Goal: Transaction & Acquisition: Purchase product/service

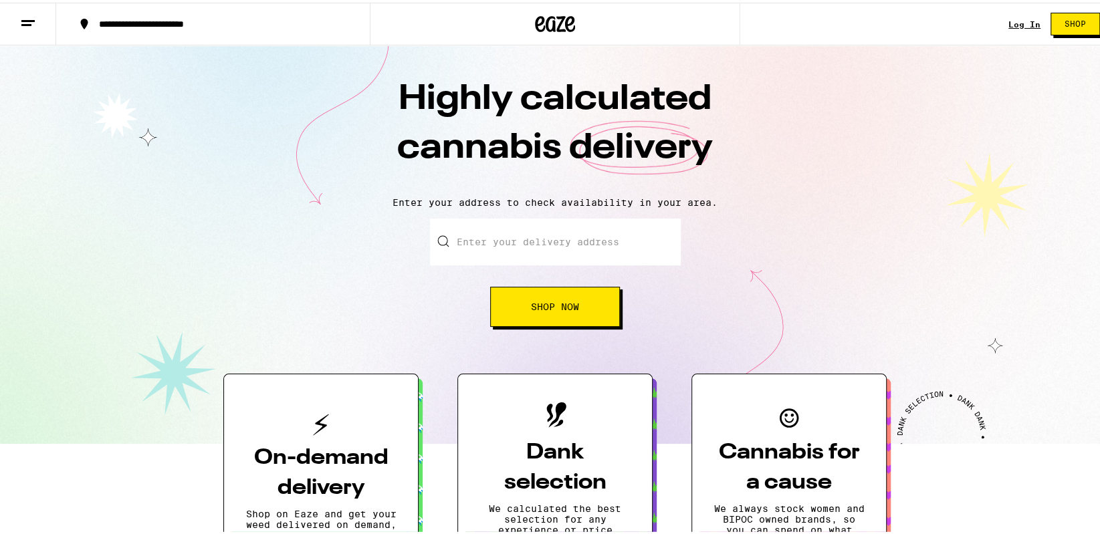
click at [1008, 23] on link "Log In" at bounding box center [1024, 21] width 32 height 9
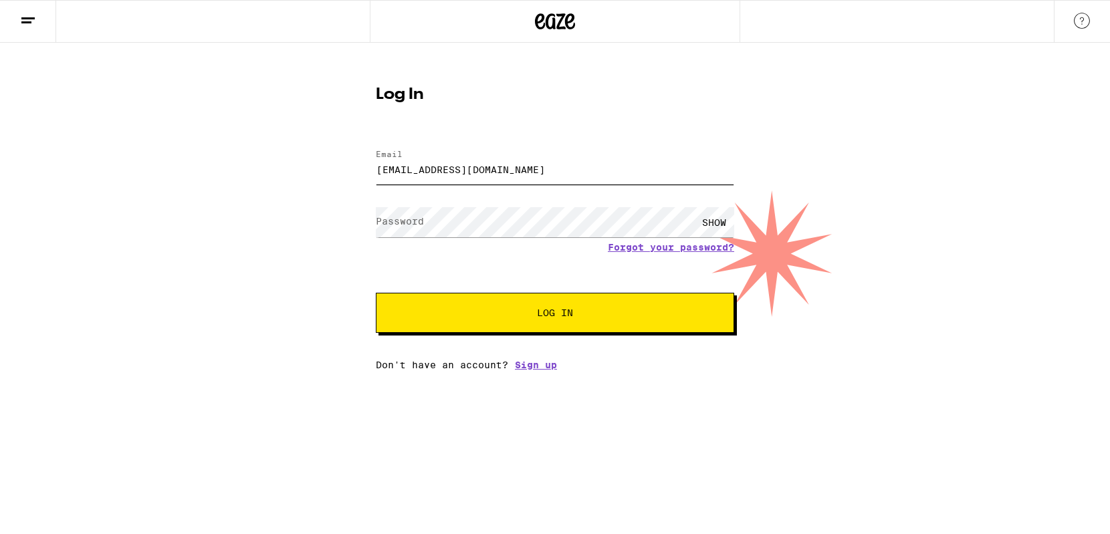
type input "[EMAIL_ADDRESS][DOMAIN_NAME]"
click at [376, 293] on button "Log In" at bounding box center [555, 313] width 358 height 40
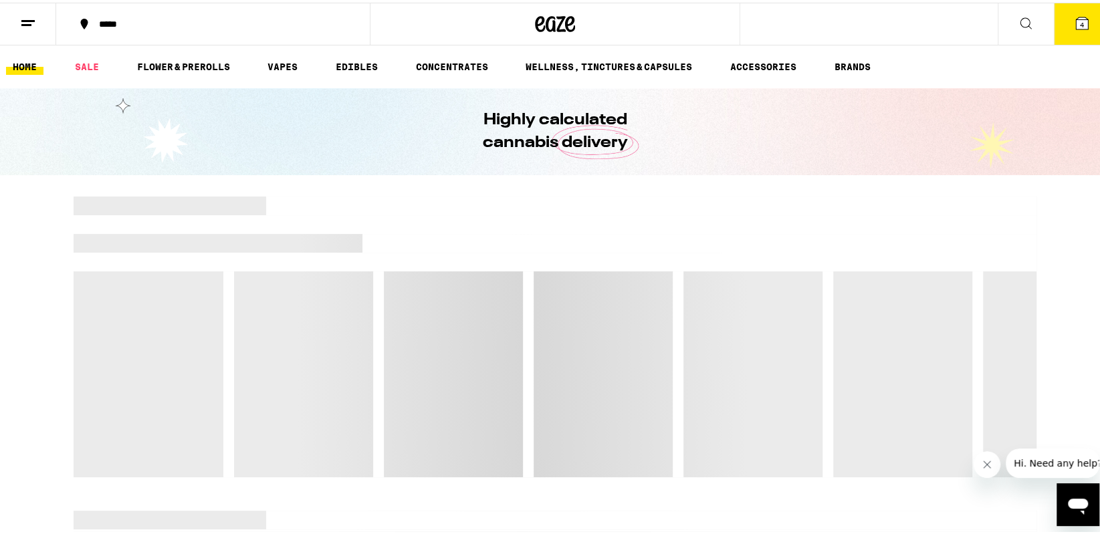
click at [1017, 23] on icon at bounding box center [1025, 21] width 16 height 16
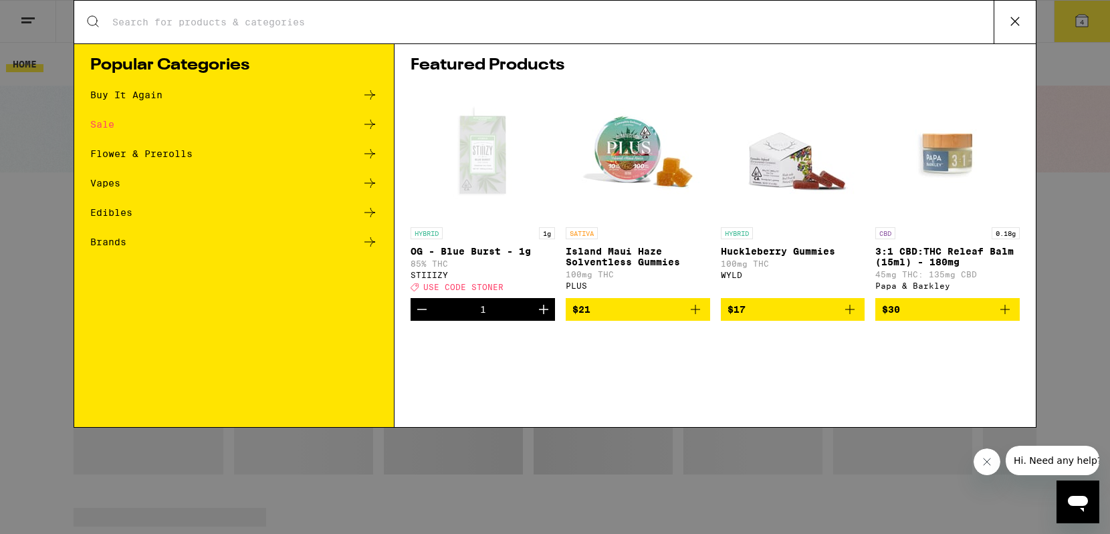
click at [1013, 23] on icon at bounding box center [1015, 21] width 8 height 8
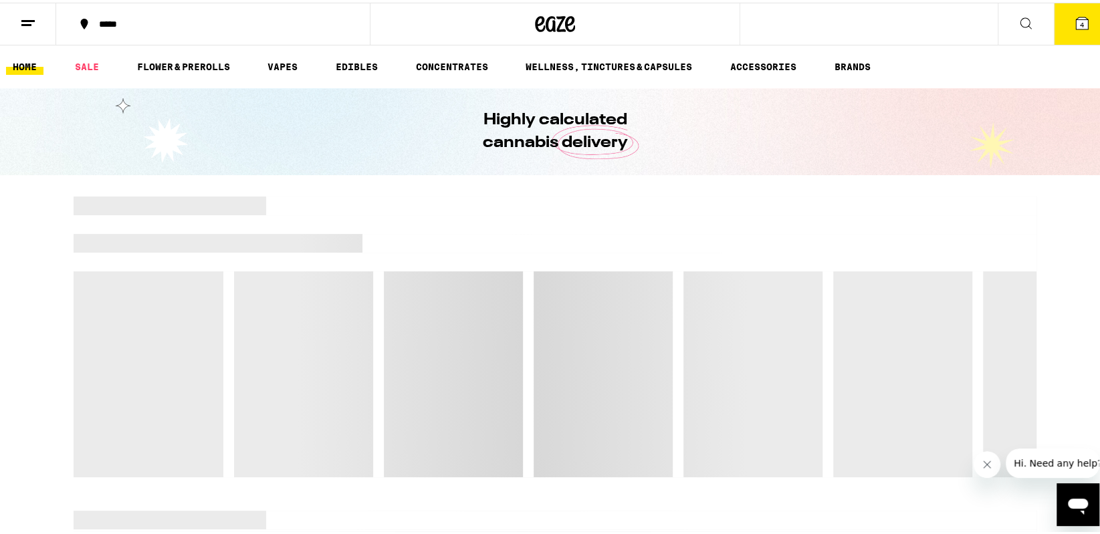
click at [1054, 21] on button "4" at bounding box center [1082, 21] width 56 height 41
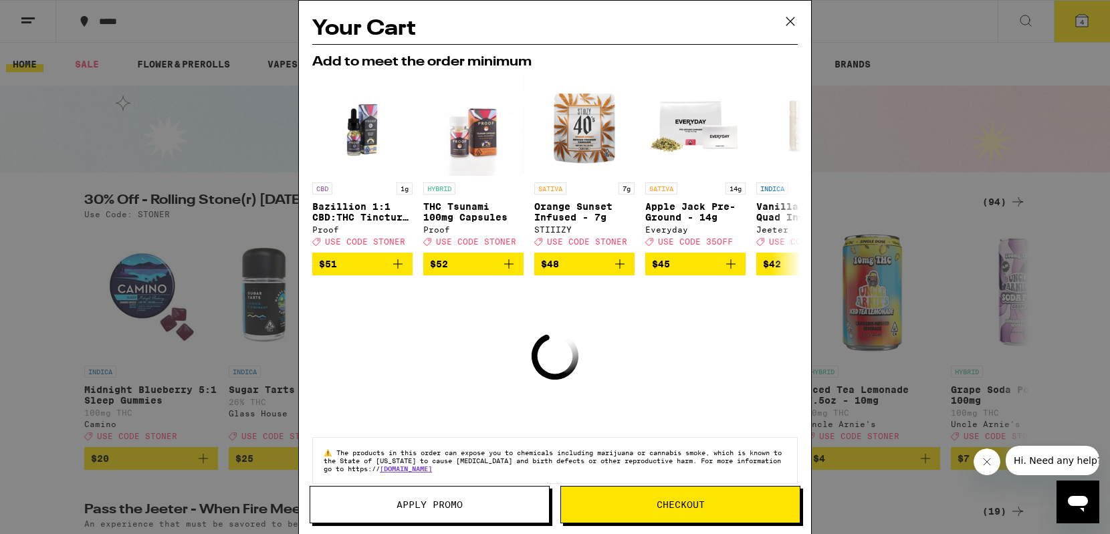
click at [792, 21] on icon at bounding box center [790, 21] width 20 height 20
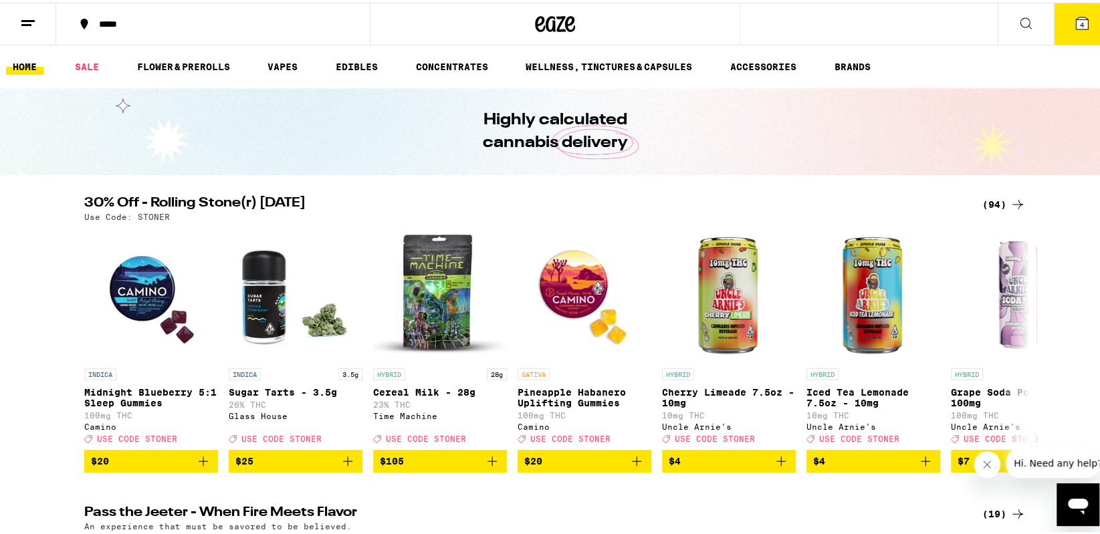
click at [1077, 21] on icon at bounding box center [1082, 21] width 12 height 12
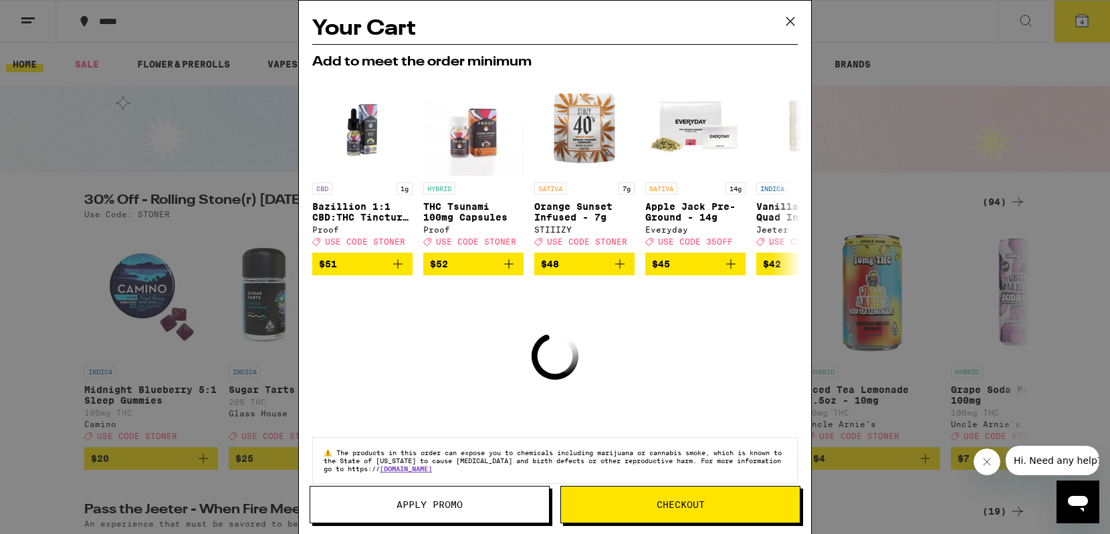
click at [790, 17] on icon at bounding box center [790, 21] width 20 height 20
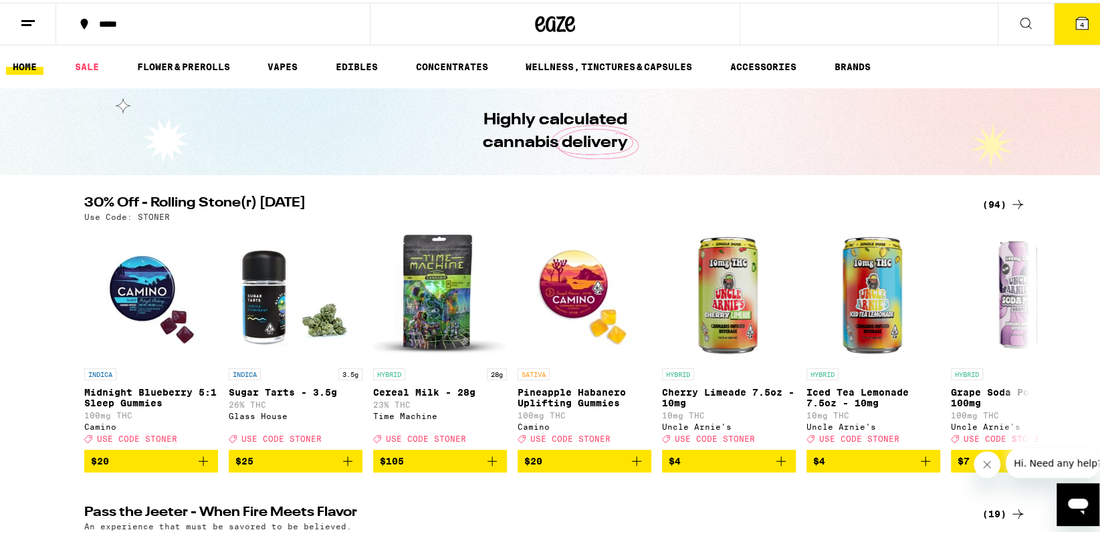
click at [1017, 23] on icon at bounding box center [1025, 21] width 16 height 16
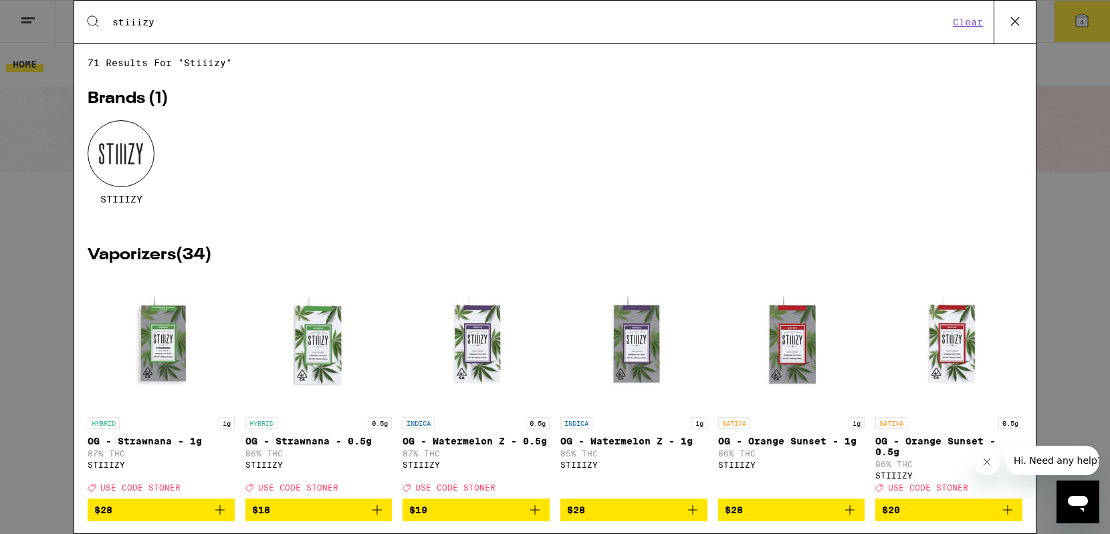
type input "stiiizy"
click at [114, 179] on div at bounding box center [121, 153] width 67 height 67
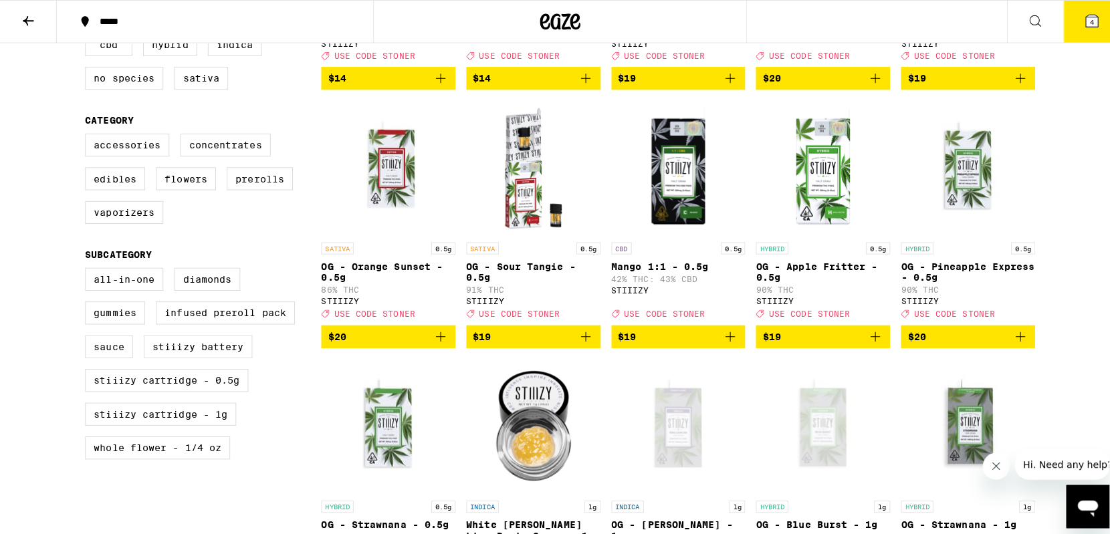
scroll to position [668, 0]
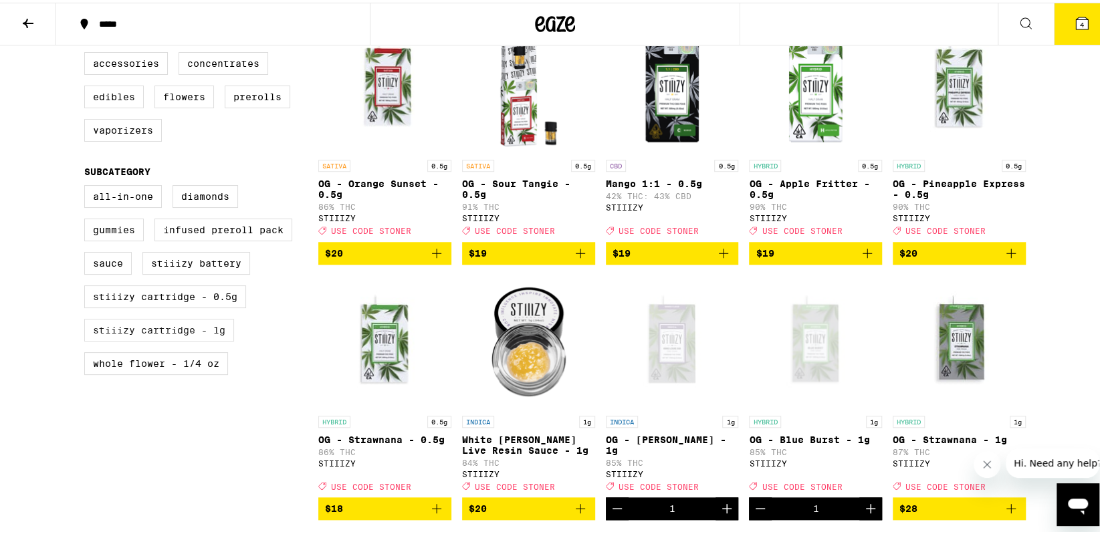
click at [154, 339] on label "STIIIZY Cartridge - 1g" at bounding box center [159, 327] width 150 height 23
click at [88, 185] on input "STIIIZY Cartridge - 1g" at bounding box center [87, 185] width 1 height 1
checkbox input "true"
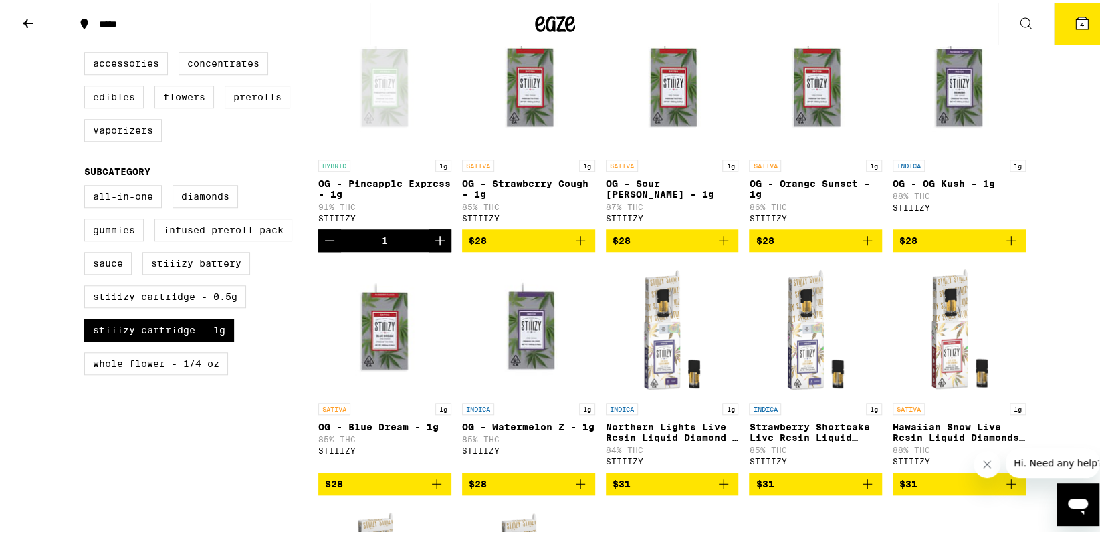
click at [1076, 27] on icon at bounding box center [1082, 21] width 16 height 16
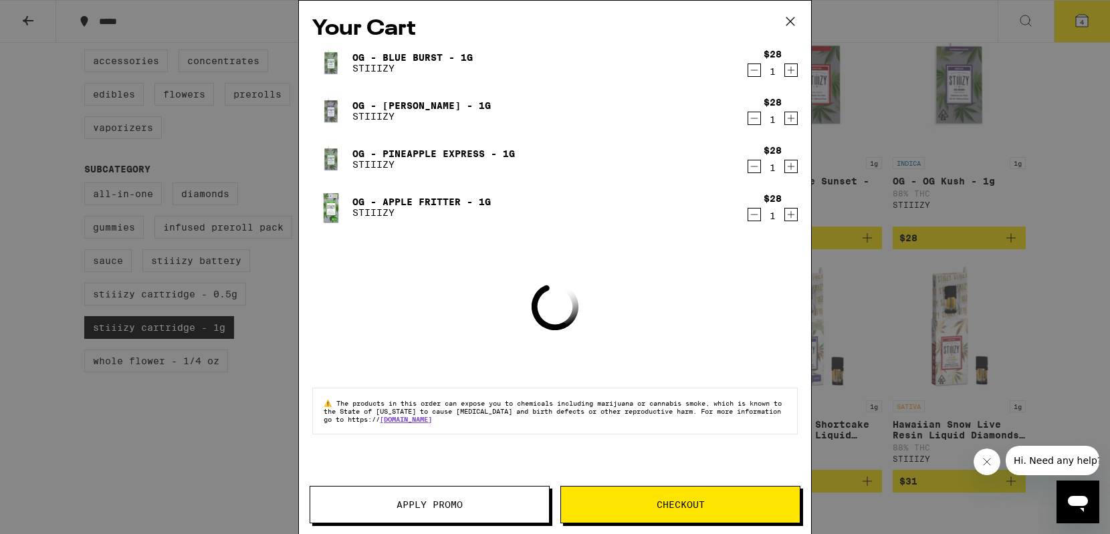
click at [755, 76] on icon "Decrement" at bounding box center [754, 70] width 12 height 16
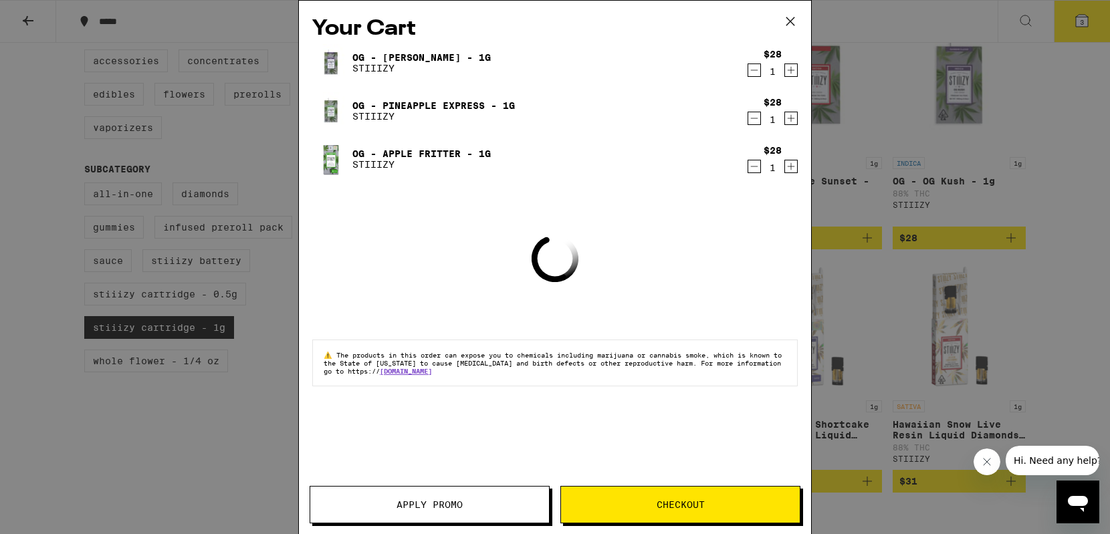
click at [752, 74] on icon "Decrement" at bounding box center [754, 70] width 12 height 16
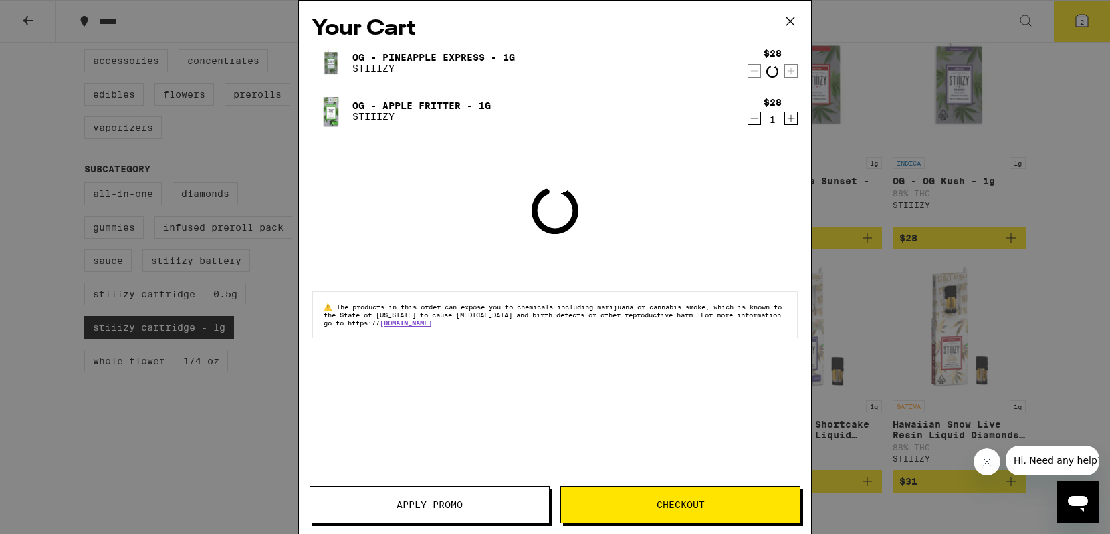
click at [752, 74] on icon "Decrement" at bounding box center [754, 71] width 12 height 16
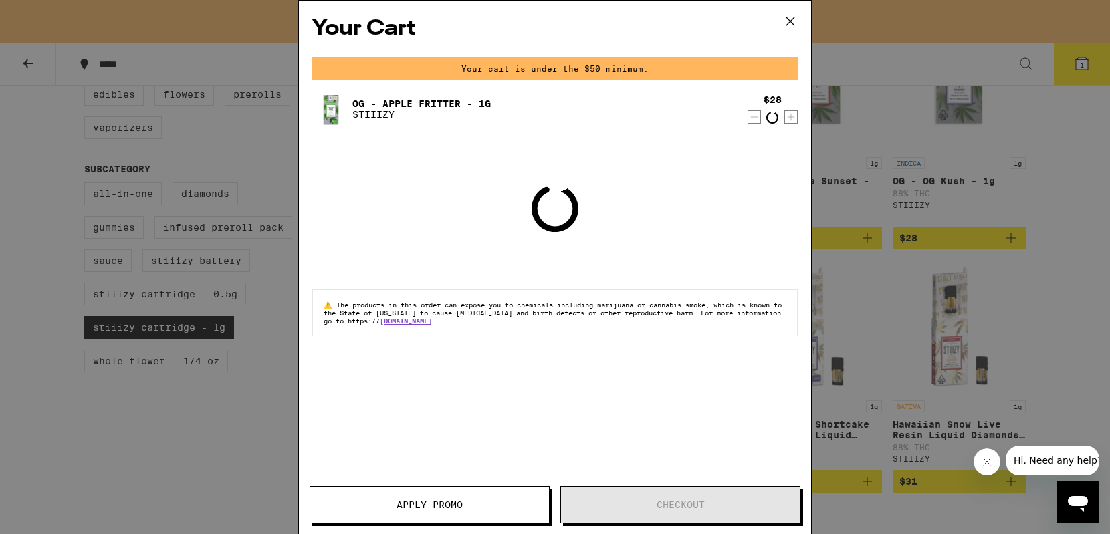
click at [752, 74] on div "Your cart is under the $50 minimum." at bounding box center [554, 68] width 485 height 22
click at [751, 122] on icon "Decrement" at bounding box center [754, 116] width 12 height 16
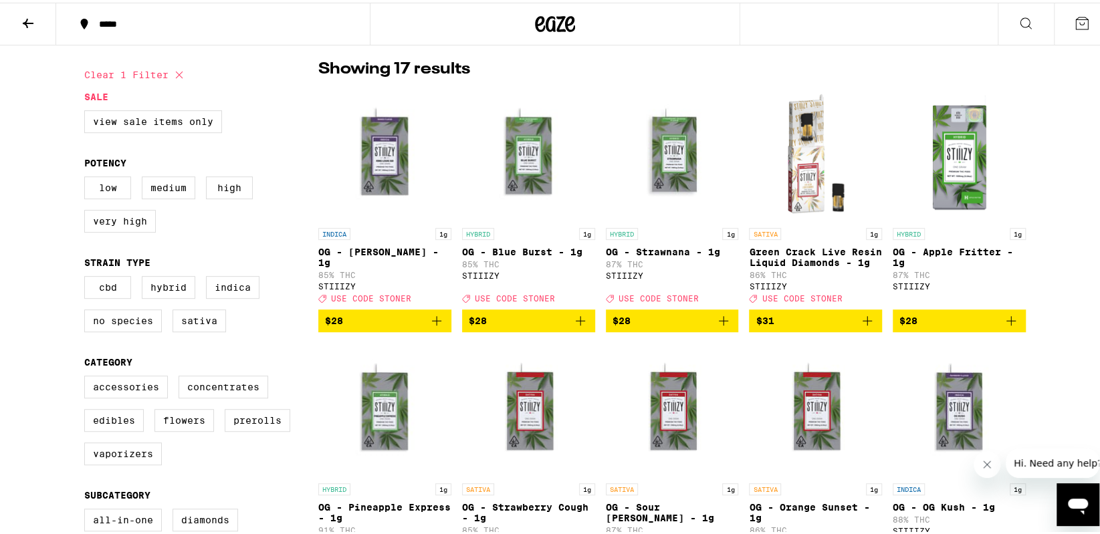
scroll to position [267, 0]
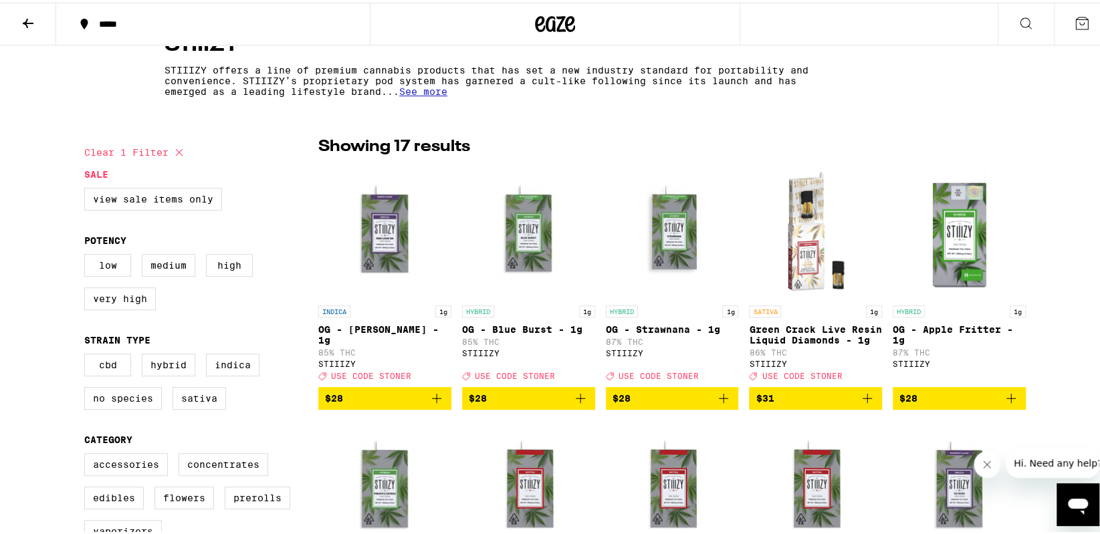
click at [859, 404] on icon "Add to bag" at bounding box center [867, 396] width 16 height 16
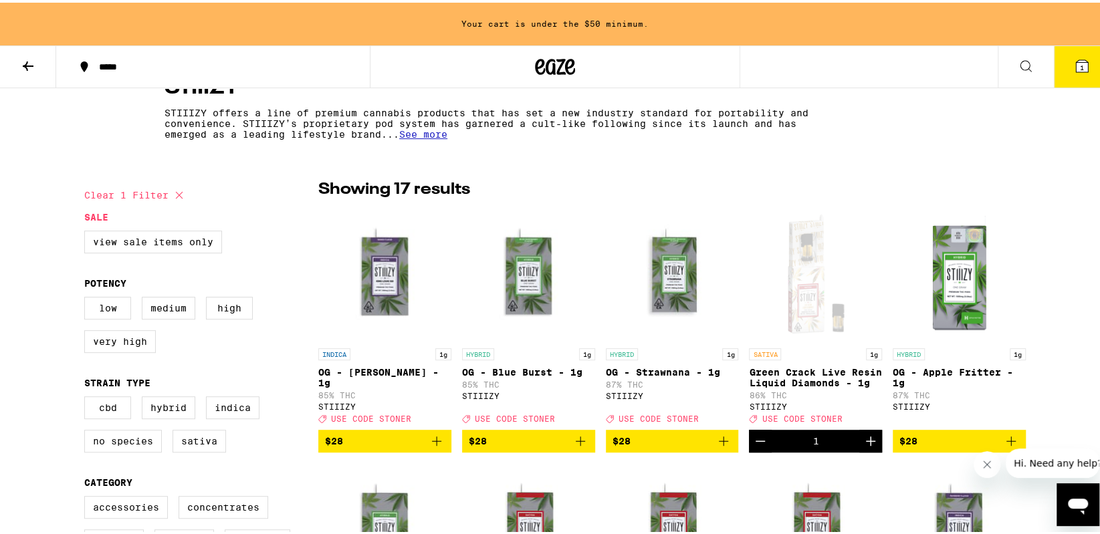
scroll to position [310, 0]
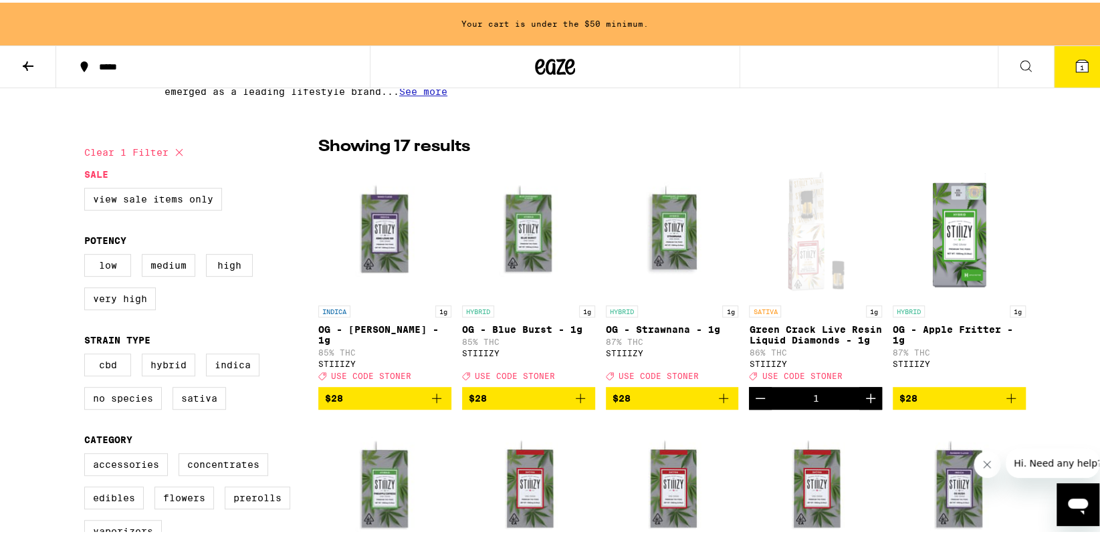
click at [582, 404] on icon "Add to bag" at bounding box center [580, 396] width 16 height 16
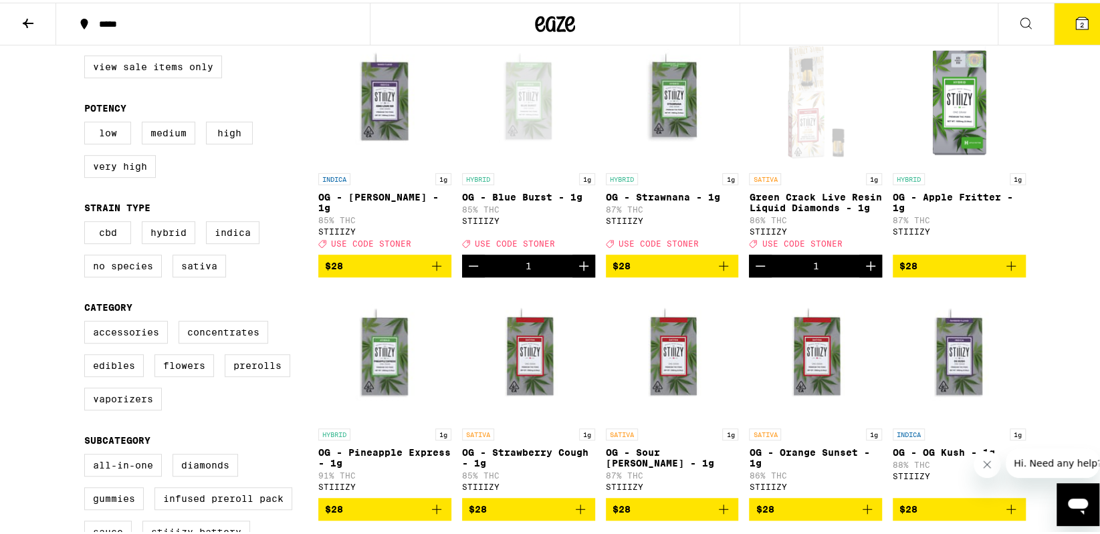
scroll to position [401, 0]
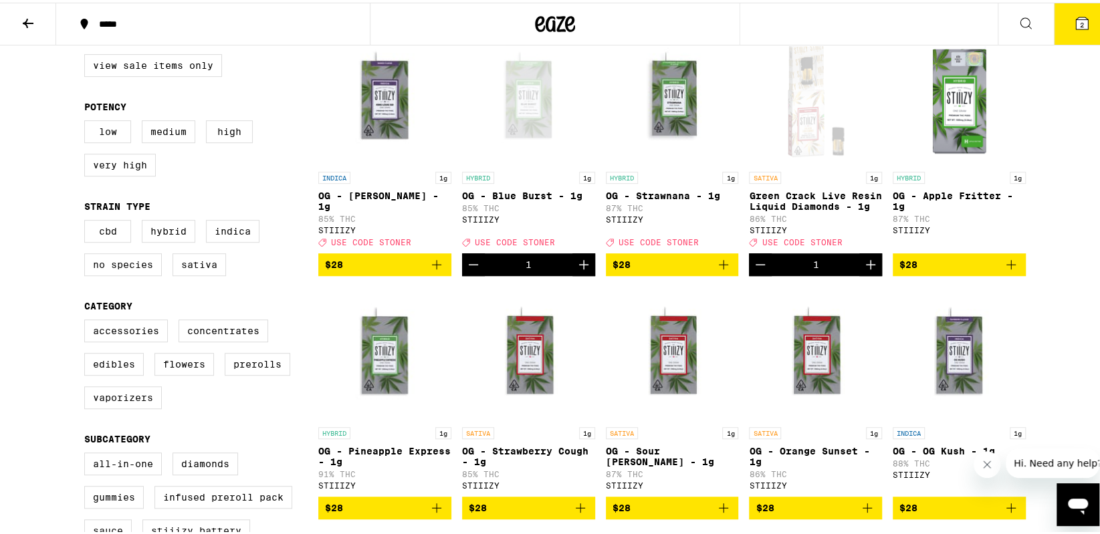
click at [1003, 270] on icon "Add to bag" at bounding box center [1011, 262] width 16 height 16
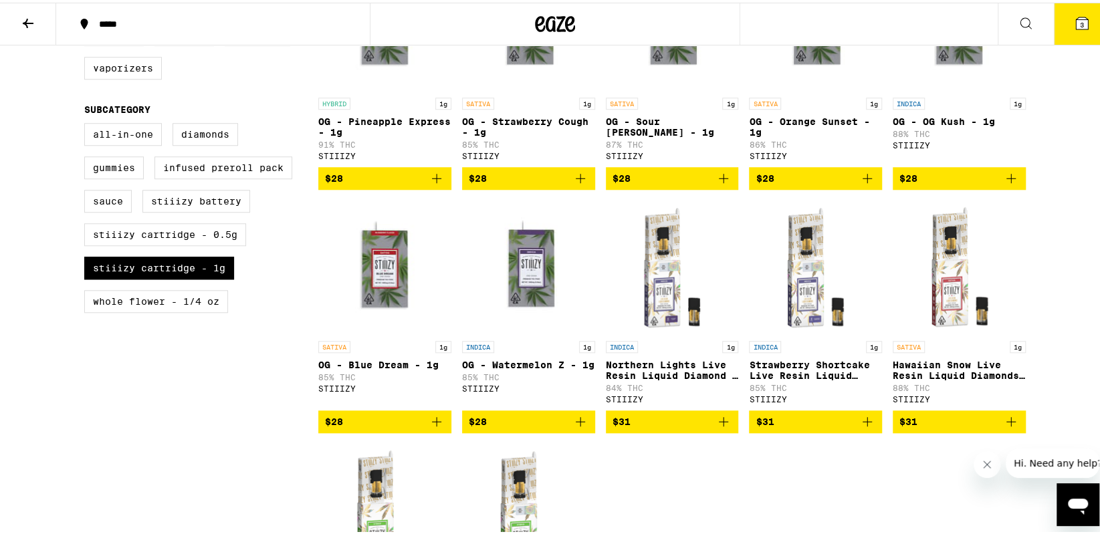
scroll to position [802, 0]
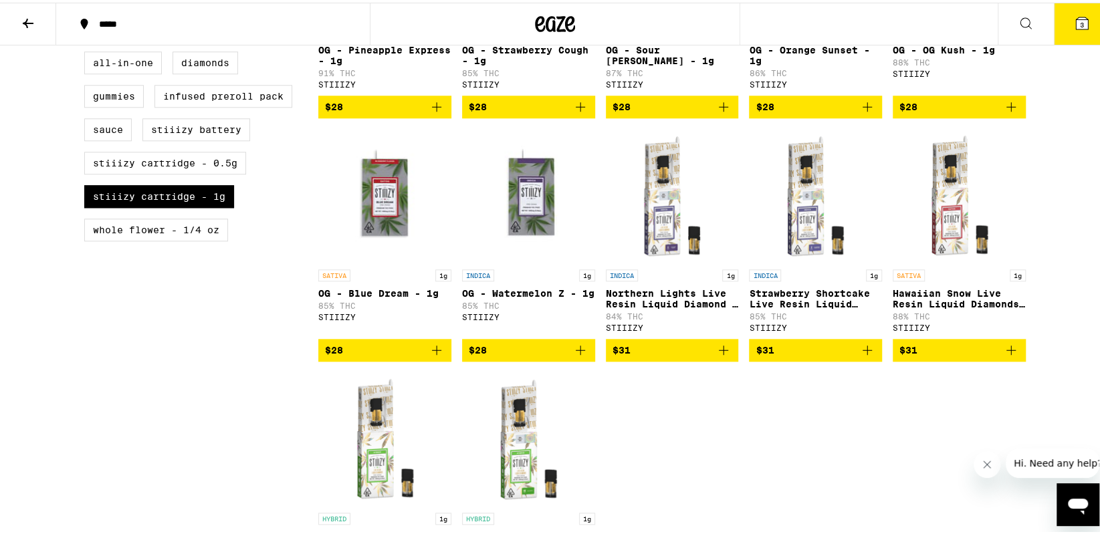
click at [437, 356] on icon "Add to bag" at bounding box center [436, 348] width 16 height 16
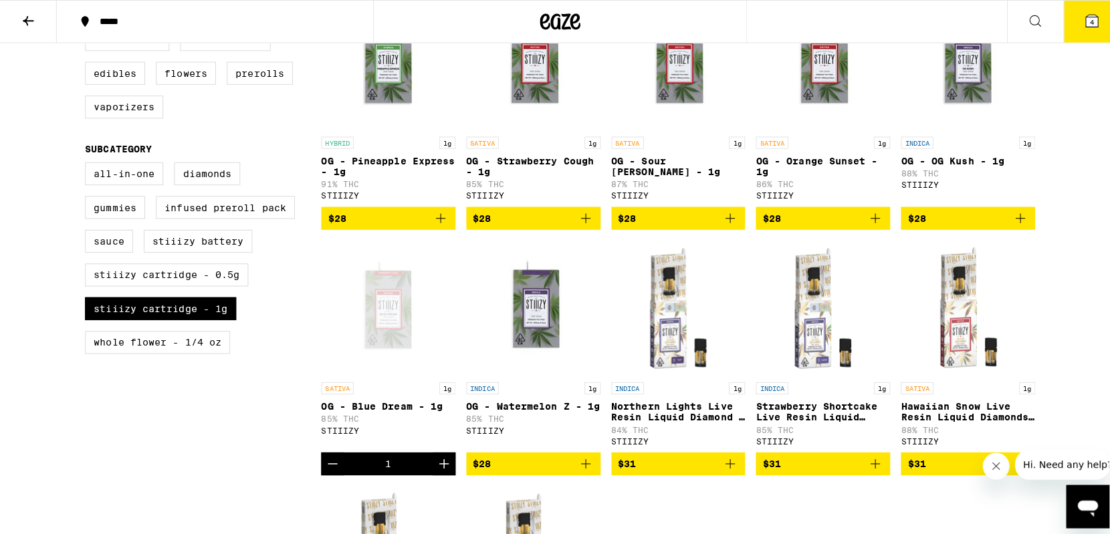
scroll to position [535, 0]
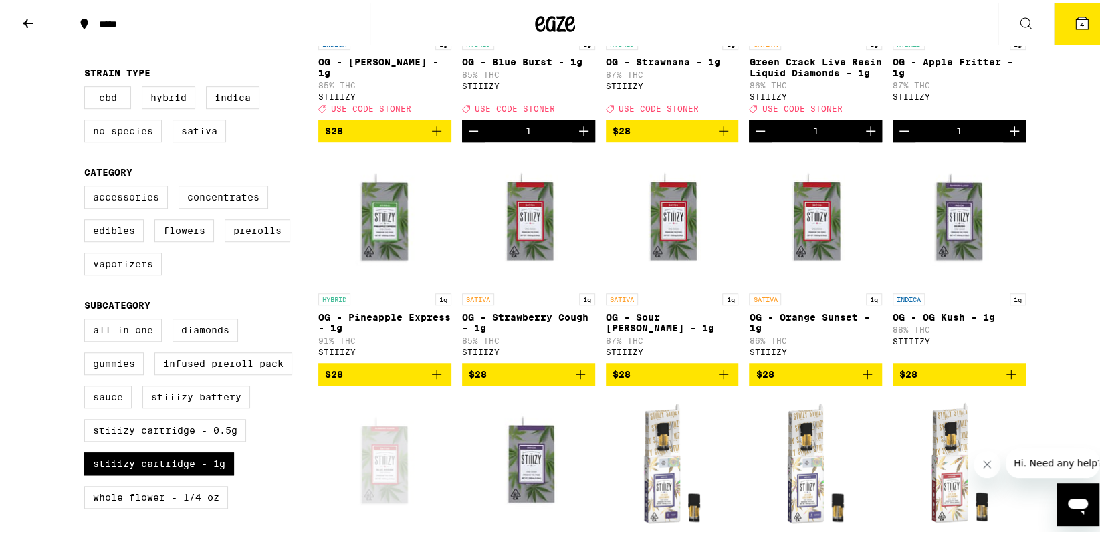
click at [1076, 23] on icon at bounding box center [1082, 21] width 12 height 12
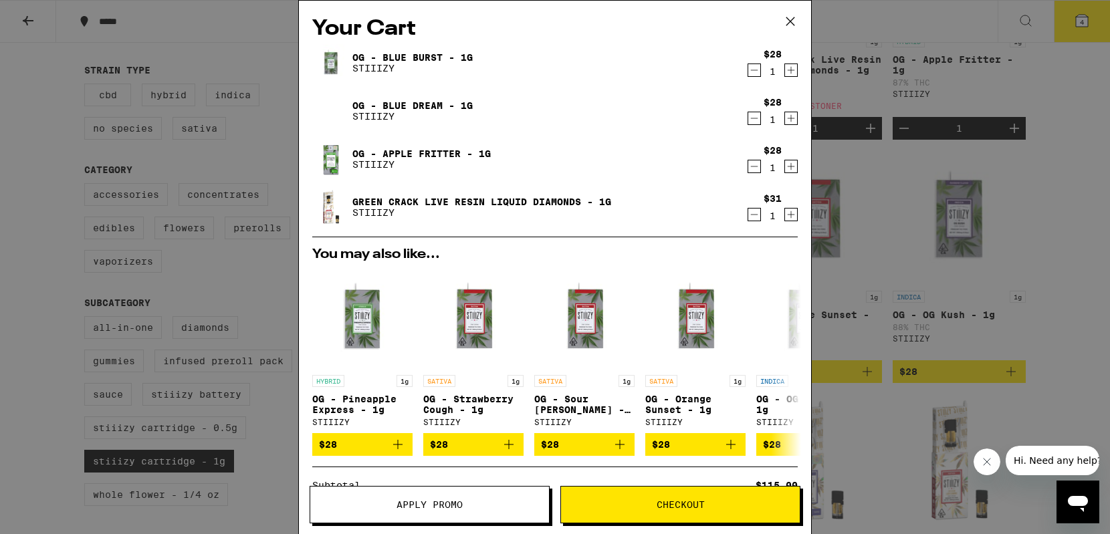
click at [748, 220] on icon "Decrement" at bounding box center [754, 215] width 12 height 16
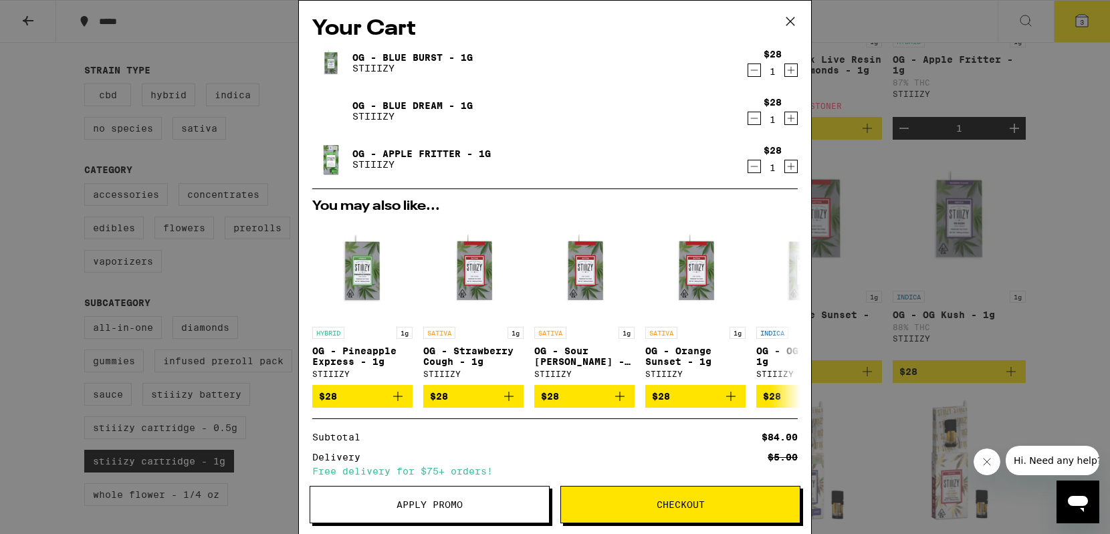
click at [793, 21] on icon at bounding box center [790, 21] width 20 height 20
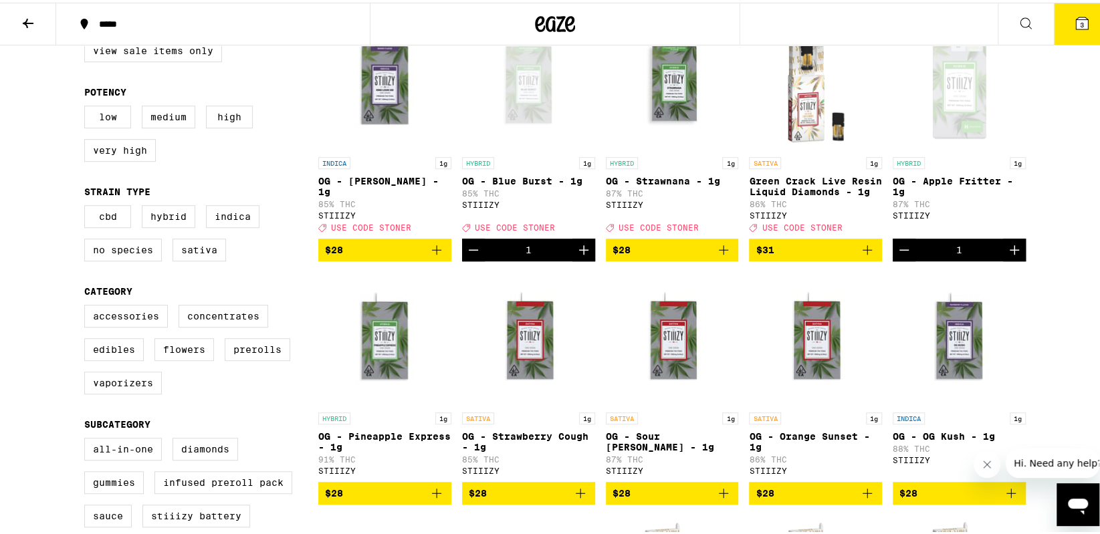
scroll to position [334, 0]
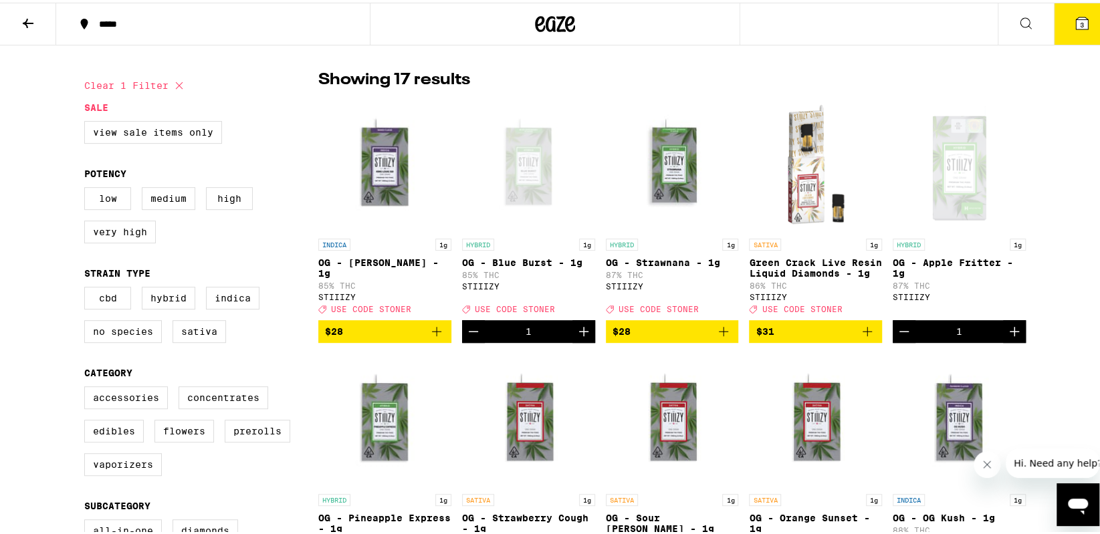
click at [1080, 25] on span "3" at bounding box center [1082, 22] width 4 height 8
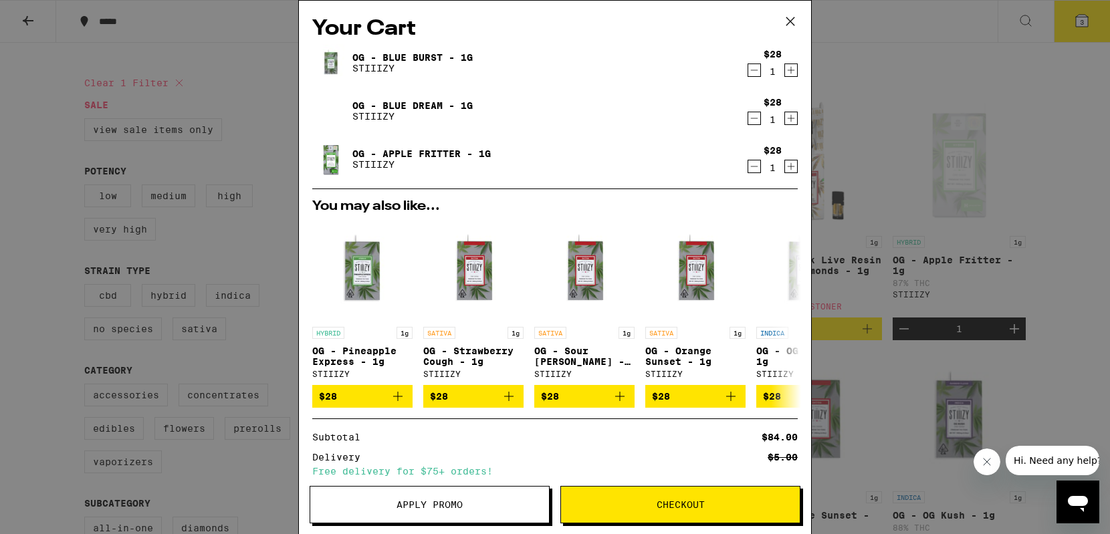
click at [791, 17] on icon at bounding box center [790, 21] width 20 height 20
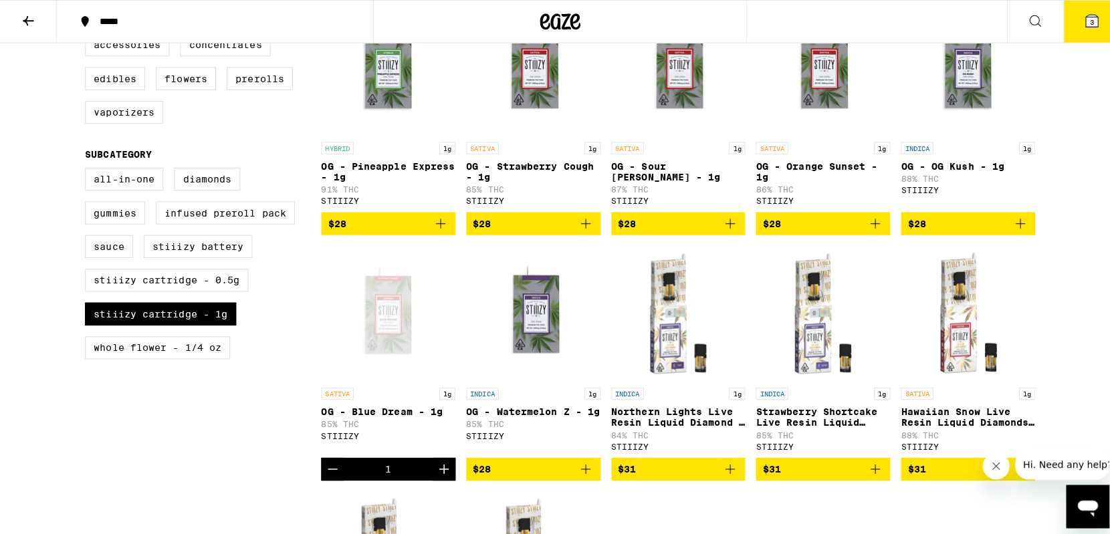
scroll to position [535, 0]
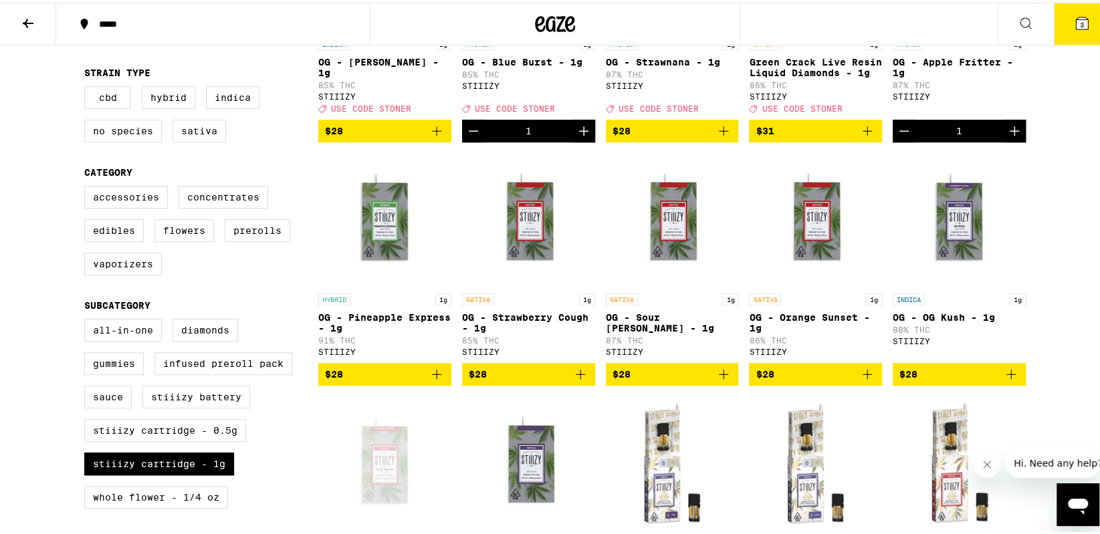
click at [862, 380] on icon "Add to bag" at bounding box center [867, 372] width 16 height 16
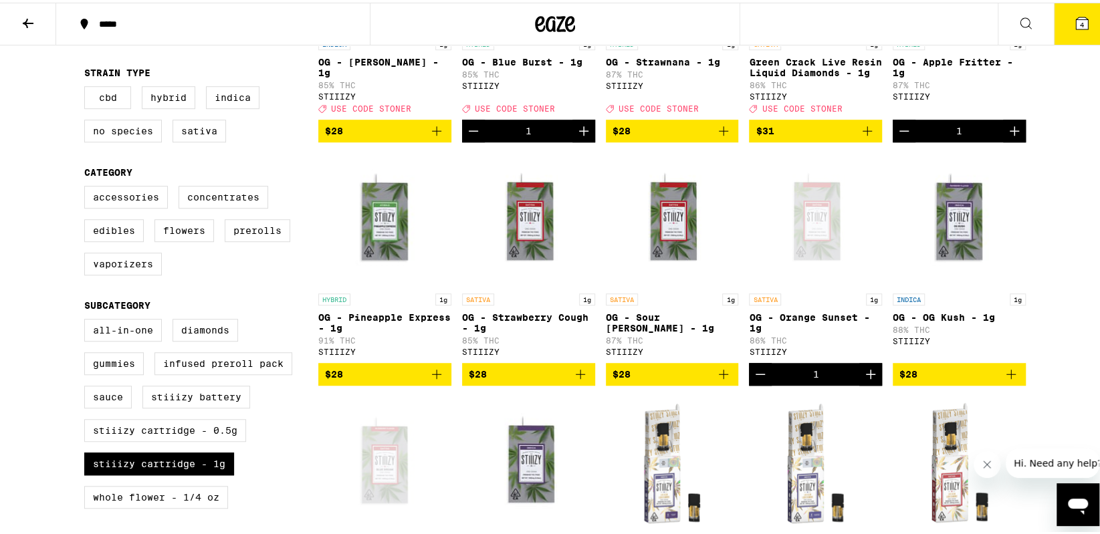
click at [1058, 19] on button "4" at bounding box center [1082, 21] width 56 height 41
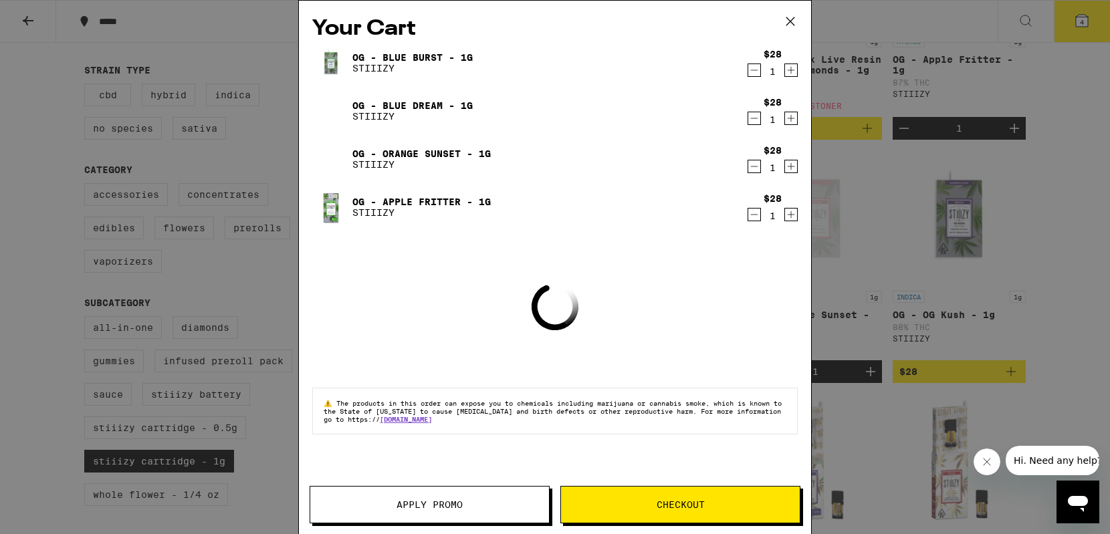
click at [443, 489] on button "Apply Promo" at bounding box center [430, 504] width 240 height 37
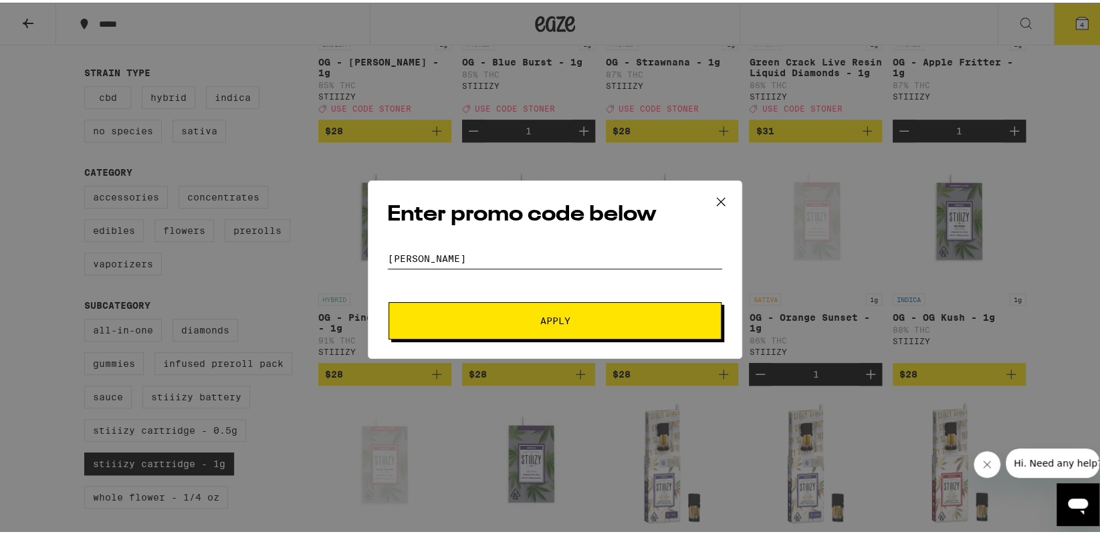
type input "[PERSON_NAME]"
click at [388, 299] on button "Apply" at bounding box center [554, 317] width 333 height 37
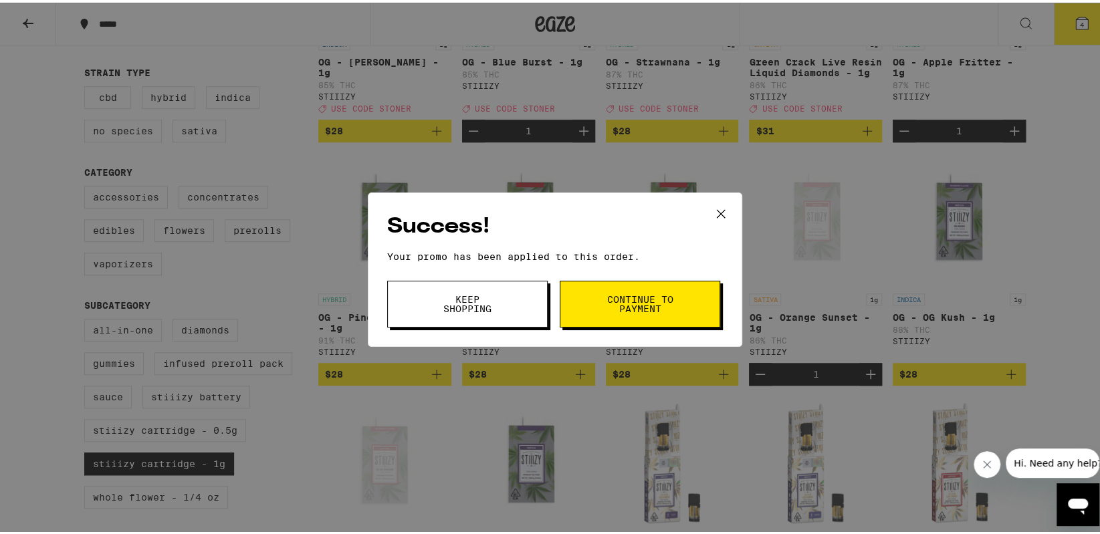
click at [480, 302] on span "Keep Shopping" at bounding box center [467, 301] width 68 height 19
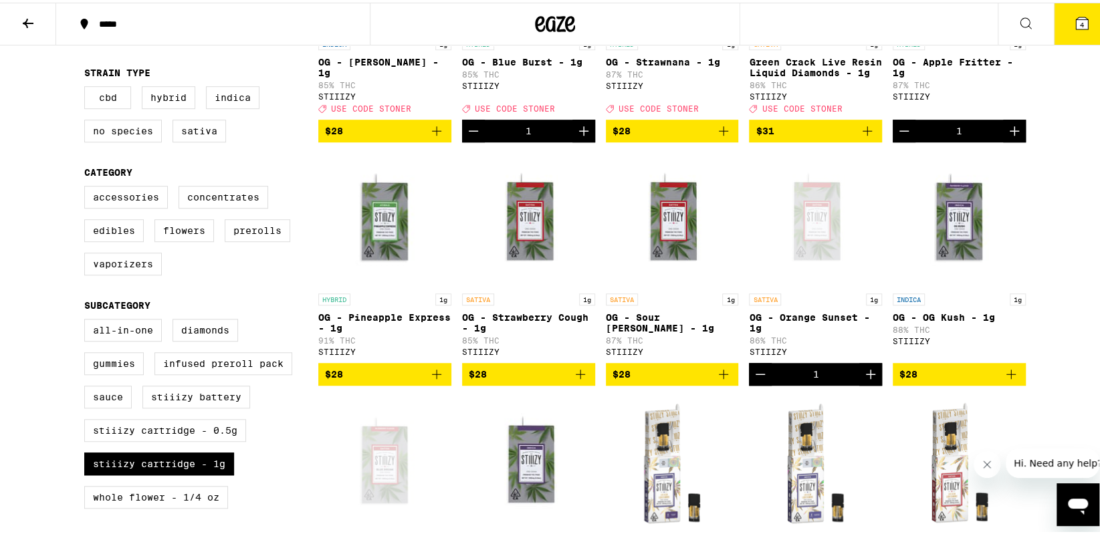
click at [1078, 22] on icon at bounding box center [1082, 21] width 12 height 12
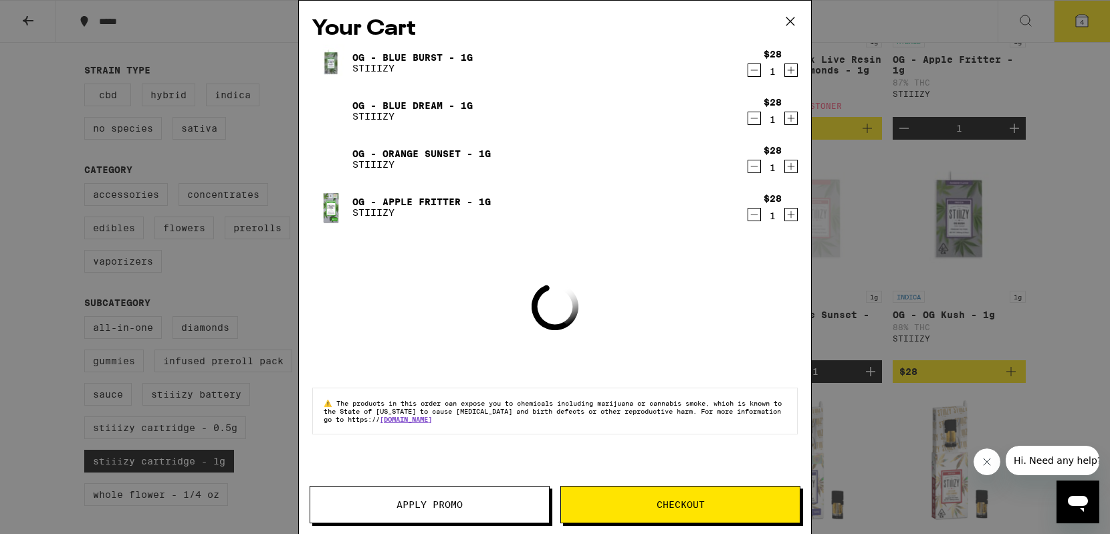
click at [659, 507] on span "Checkout" at bounding box center [680, 504] width 48 height 9
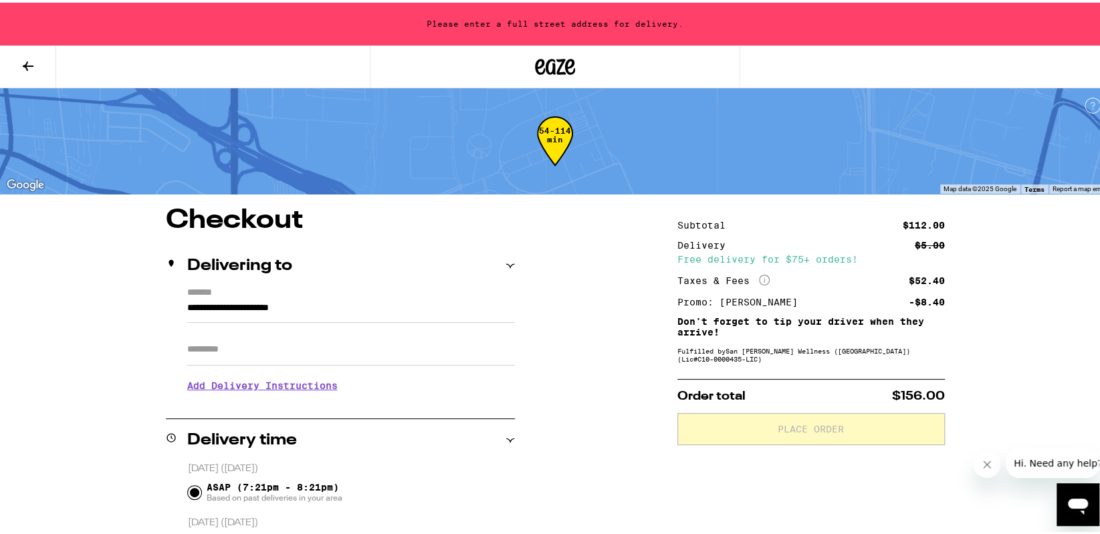
click at [259, 314] on input "**********" at bounding box center [351, 308] width 328 height 23
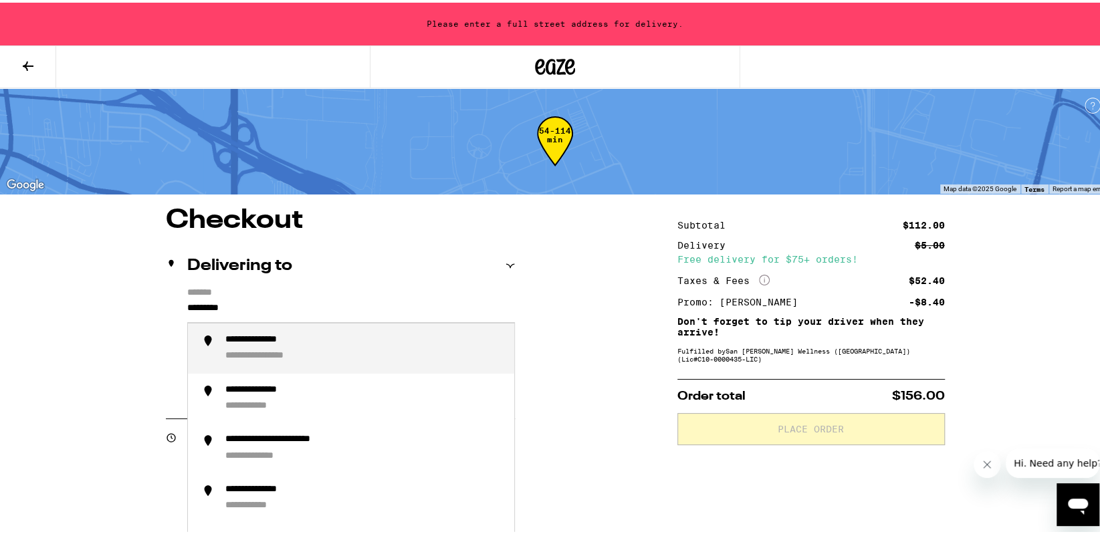
click at [238, 339] on div "**********" at bounding box center [270, 338] width 91 height 13
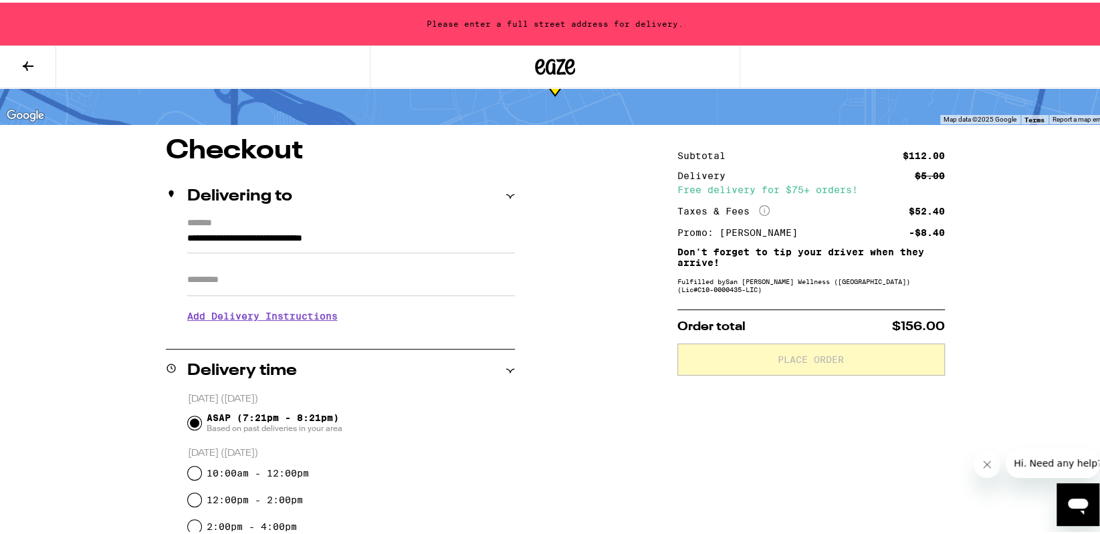
type input "**********"
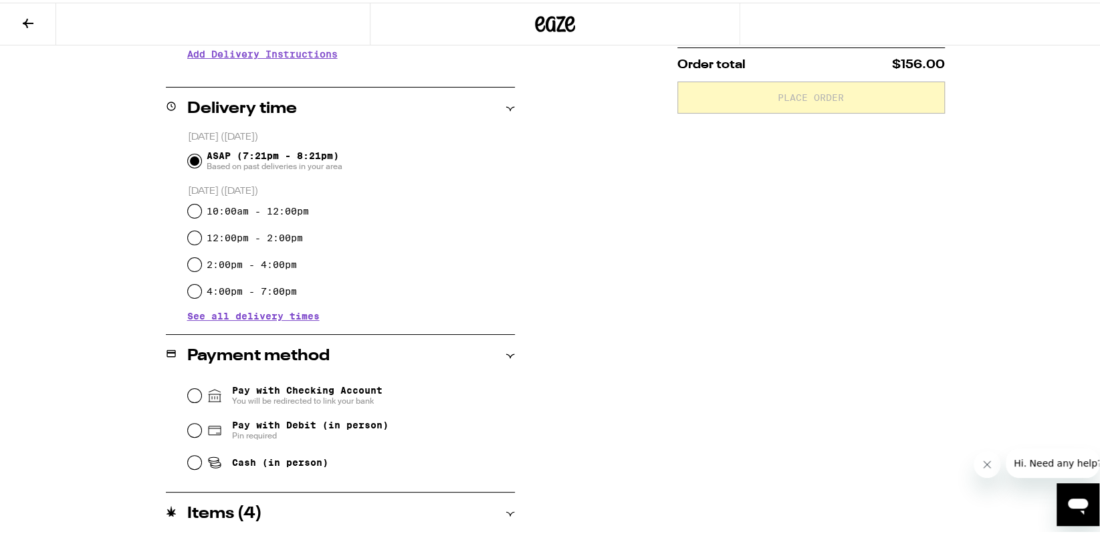
scroll to position [291, 0]
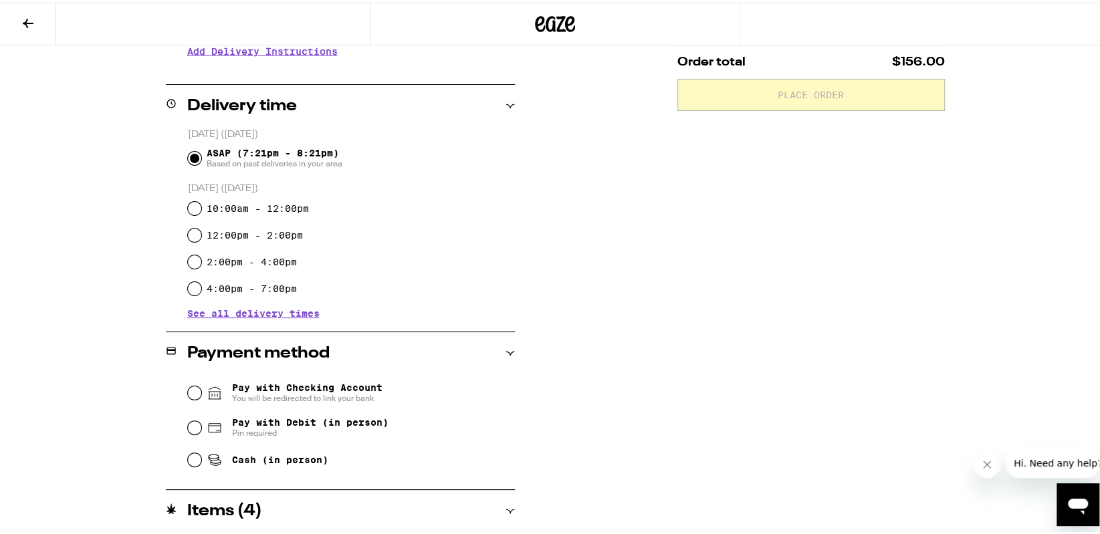
click at [194, 469] on div "Cash (in person)" at bounding box center [351, 457] width 327 height 29
click at [196, 458] on div "Cash (in person)" at bounding box center [351, 457] width 327 height 29
click at [188, 464] on input "Cash (in person)" at bounding box center [194, 457] width 13 height 13
radio input "true"
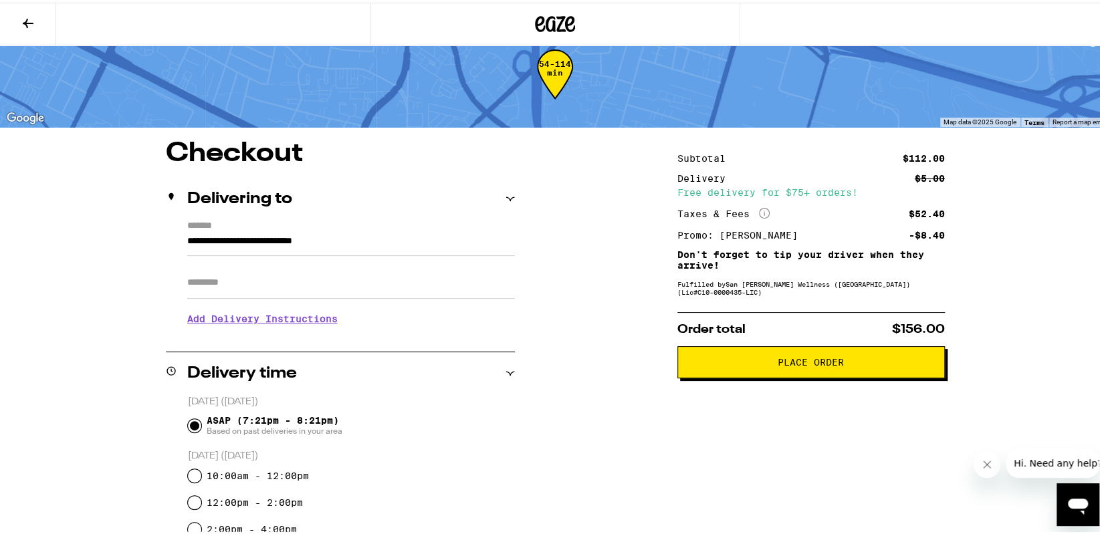
click at [800, 373] on button "Place Order" at bounding box center [810, 360] width 267 height 32
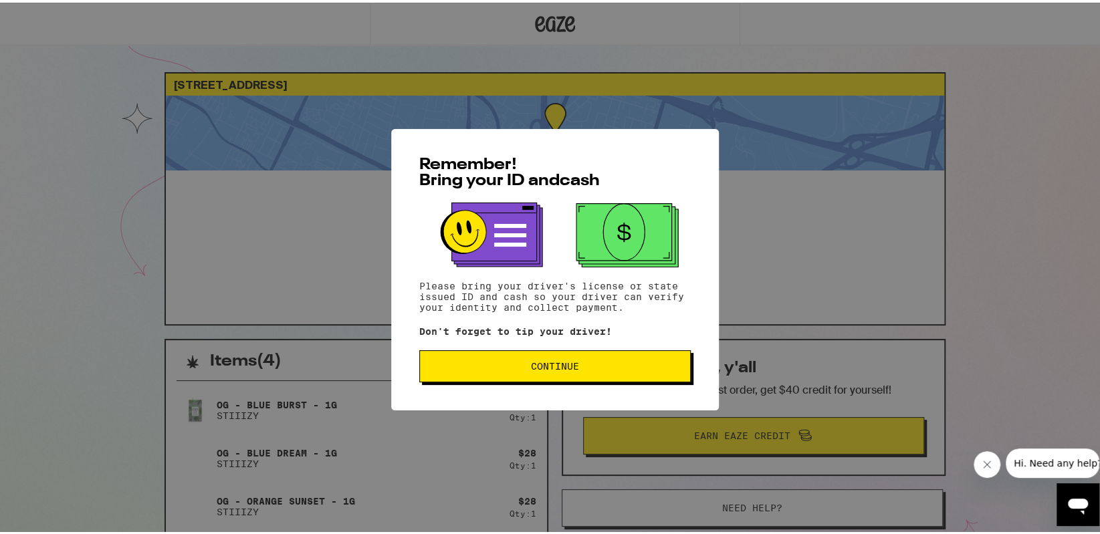
click at [584, 374] on button "Continue" at bounding box center [554, 364] width 271 height 32
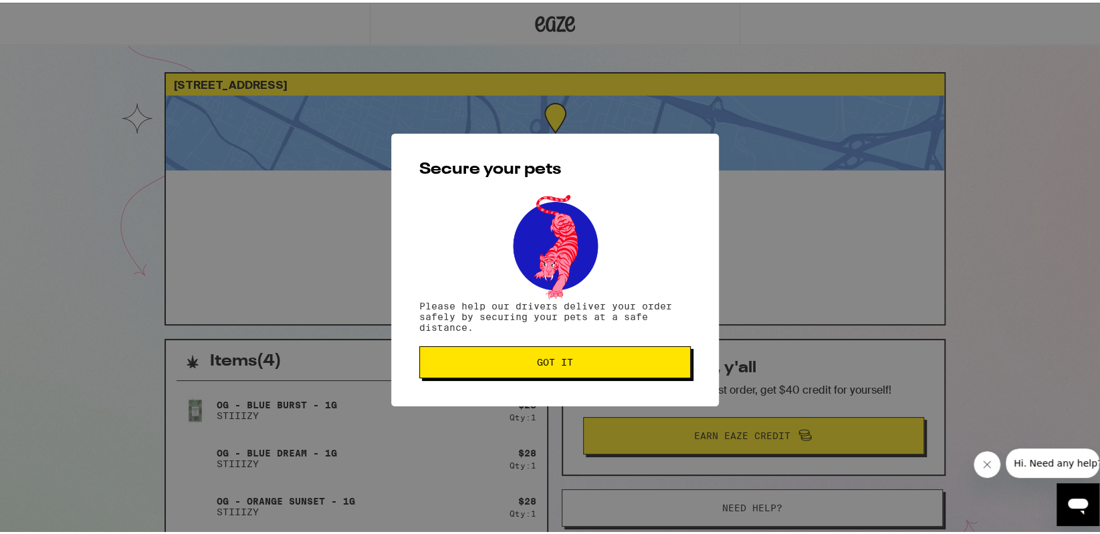
click at [584, 374] on button "Got it" at bounding box center [554, 360] width 271 height 32
